Goal: Navigation & Orientation: Find specific page/section

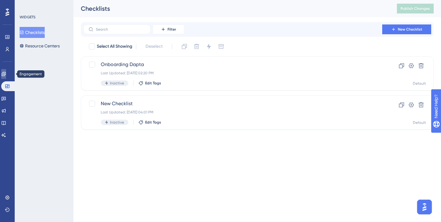
click at [5, 70] on link at bounding box center [3, 74] width 5 height 10
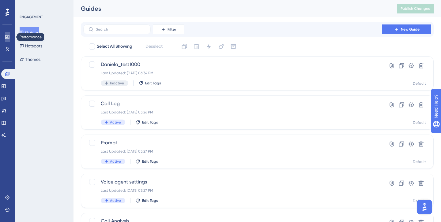
click at [8, 36] on icon at bounding box center [7, 37] width 5 height 5
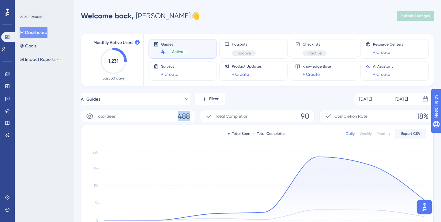
drag, startPoint x: 177, startPoint y: 116, endPoint x: 194, endPoint y: 116, distance: 16.5
click at [194, 116] on div "Total Seen 488" at bounding box center [138, 116] width 114 height 12
drag, startPoint x: 297, startPoint y: 115, endPoint x: 314, endPoint y: 116, distance: 16.2
click at [314, 116] on div "Total Completion 90" at bounding box center [257, 116] width 114 height 12
drag, startPoint x: 411, startPoint y: 113, endPoint x: 320, endPoint y: 105, distance: 90.9
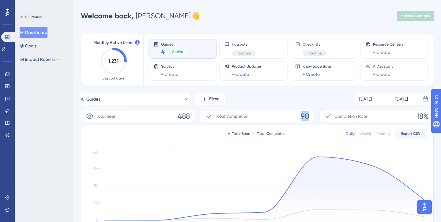
click at [318, 96] on div "All Guides Filter [DATE] [DATE]" at bounding box center [257, 99] width 352 height 12
drag, startPoint x: 416, startPoint y: 116, endPoint x: 424, endPoint y: 116, distance: 8.6
click at [424, 116] on div "Completion Rate 18%" at bounding box center [376, 116] width 114 height 12
click at [6, 50] on link at bounding box center [3, 49] width 5 height 10
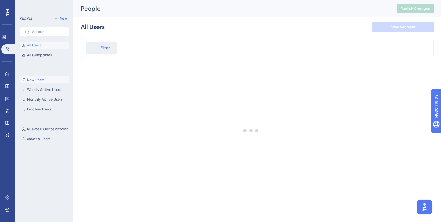
click at [33, 82] on span "New Users" at bounding box center [35, 79] width 17 height 5
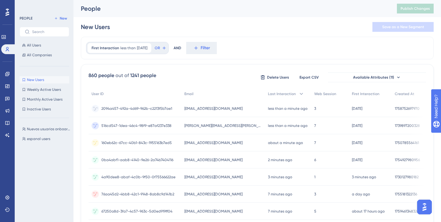
click at [113, 108] on span "2094a457-492a-4d69-962b-c2213f5b7ae1" at bounding box center [136, 108] width 71 height 5
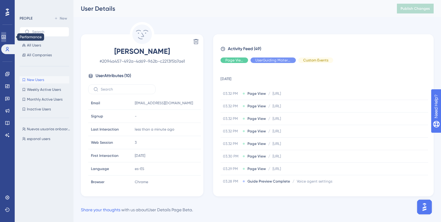
click at [6, 37] on link at bounding box center [3, 37] width 5 height 10
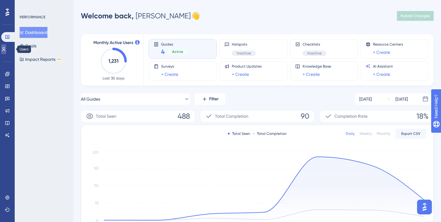
click at [5, 50] on link at bounding box center [3, 49] width 5 height 10
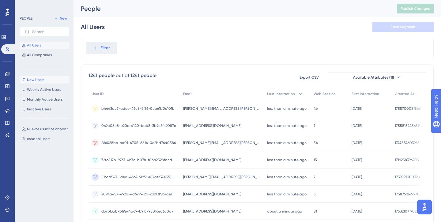
click at [39, 78] on span "New Users" at bounding box center [35, 79] width 17 height 5
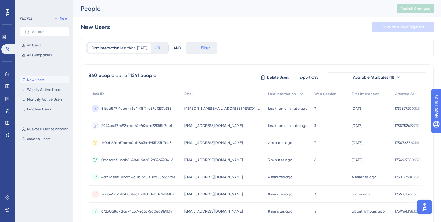
click at [39, 78] on span "New Users" at bounding box center [35, 79] width 17 height 5
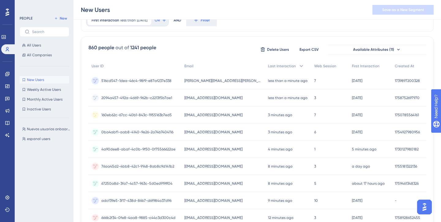
scroll to position [30, 0]
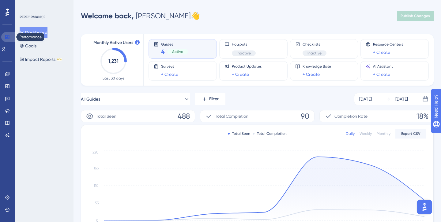
click at [6, 37] on icon at bounding box center [7, 37] width 5 height 5
click at [6, 50] on icon at bounding box center [3, 49] width 5 height 5
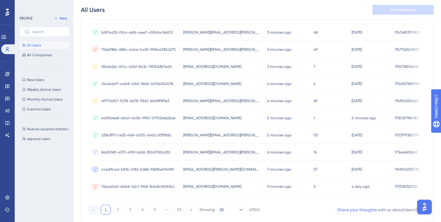
scroll to position [272, 0]
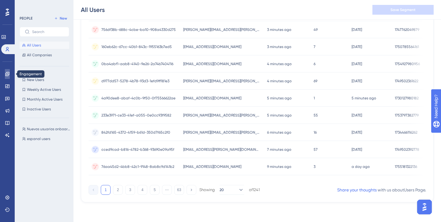
click at [7, 73] on icon at bounding box center [7, 74] width 5 height 5
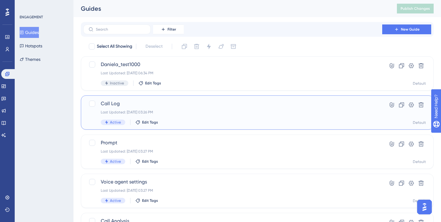
click at [132, 112] on div "Last Updated: [DATE] 03:26 PM" at bounding box center [233, 112] width 264 height 5
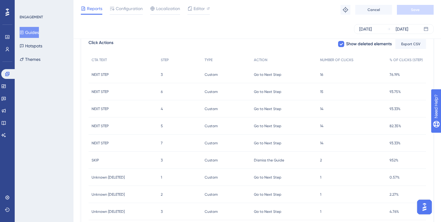
scroll to position [282, 0]
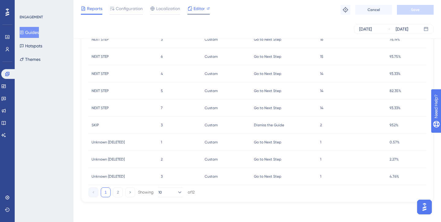
click at [194, 10] on span "Editor" at bounding box center [198, 8] width 11 height 7
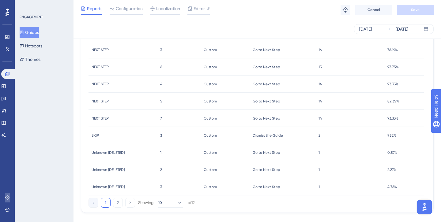
click at [6, 196] on icon at bounding box center [7, 197] width 5 height 5
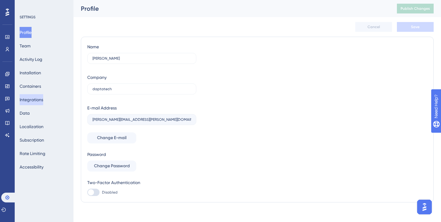
click at [32, 99] on button "Integrations" at bounding box center [32, 99] width 24 height 11
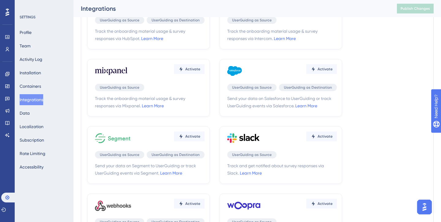
scroll to position [130, 0]
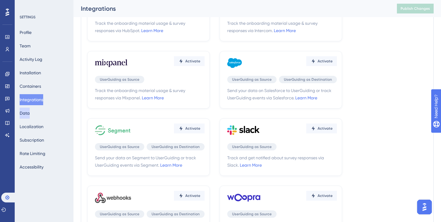
click at [30, 115] on button "Data" at bounding box center [25, 113] width 10 height 11
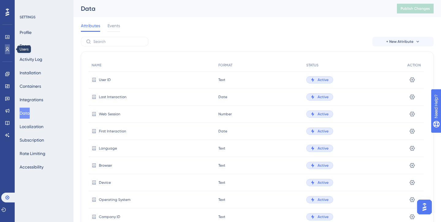
click at [6, 49] on icon at bounding box center [7, 49] width 3 height 4
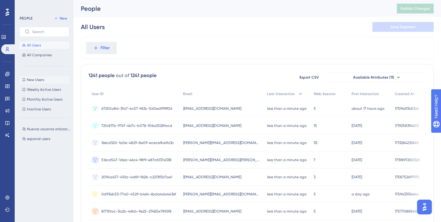
click at [30, 80] on span "New Users" at bounding box center [35, 79] width 17 height 5
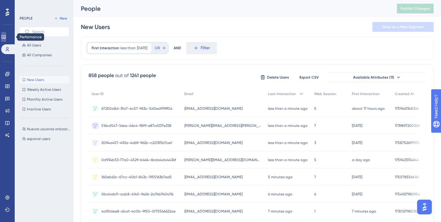
click at [6, 38] on icon at bounding box center [4, 37] width 4 height 4
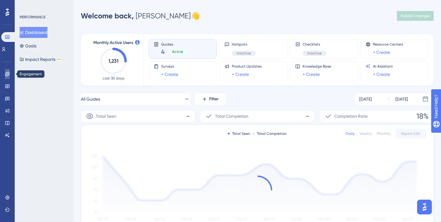
click at [5, 76] on link at bounding box center [7, 74] width 5 height 10
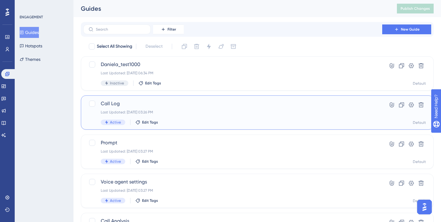
click at [134, 102] on span "Call Log" at bounding box center [233, 103] width 264 height 7
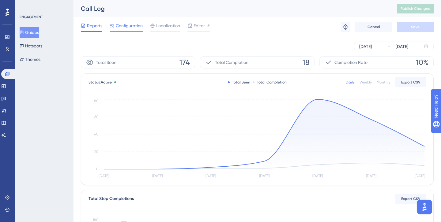
click at [129, 29] on div "Configuration" at bounding box center [126, 27] width 33 height 10
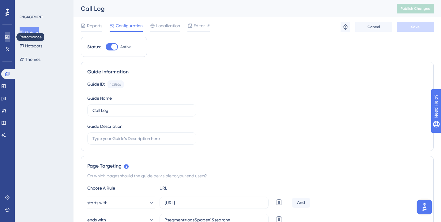
click at [5, 37] on link at bounding box center [7, 37] width 5 height 10
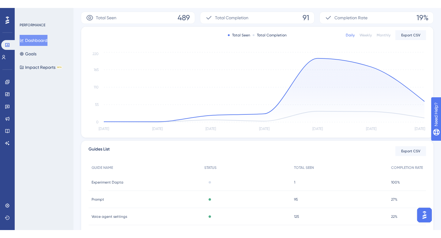
scroll to position [17, 0]
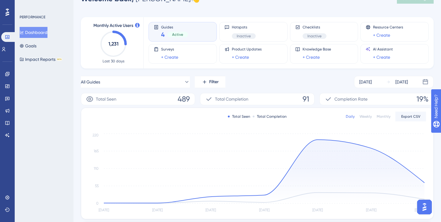
click at [67, 16] on div "PERFORMANCE" at bounding box center [45, 17] width 50 height 5
